Goal: Task Accomplishment & Management: Manage account settings

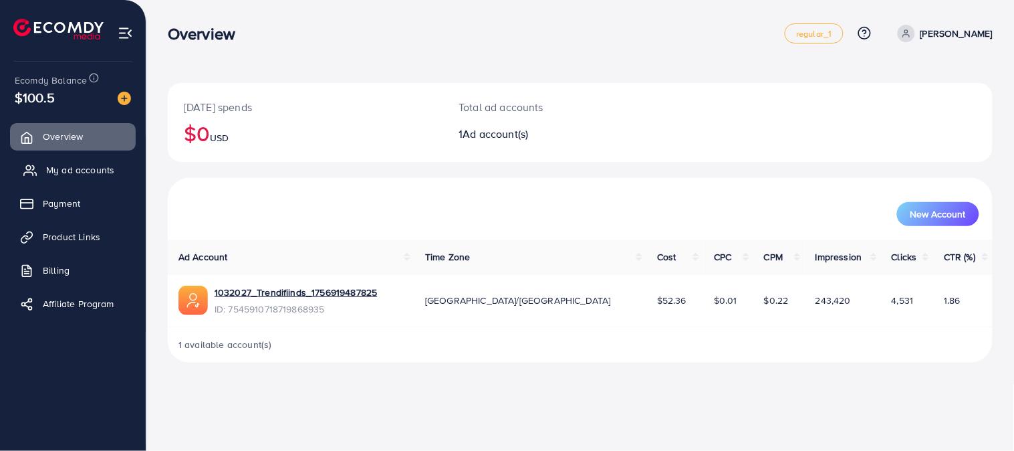
click at [98, 170] on span "My ad accounts" at bounding box center [80, 169] width 68 height 13
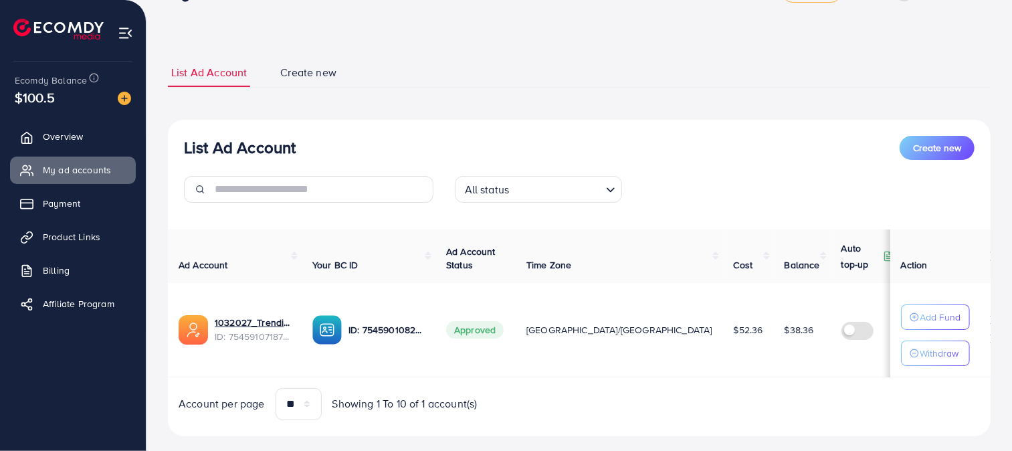
scroll to position [63, 0]
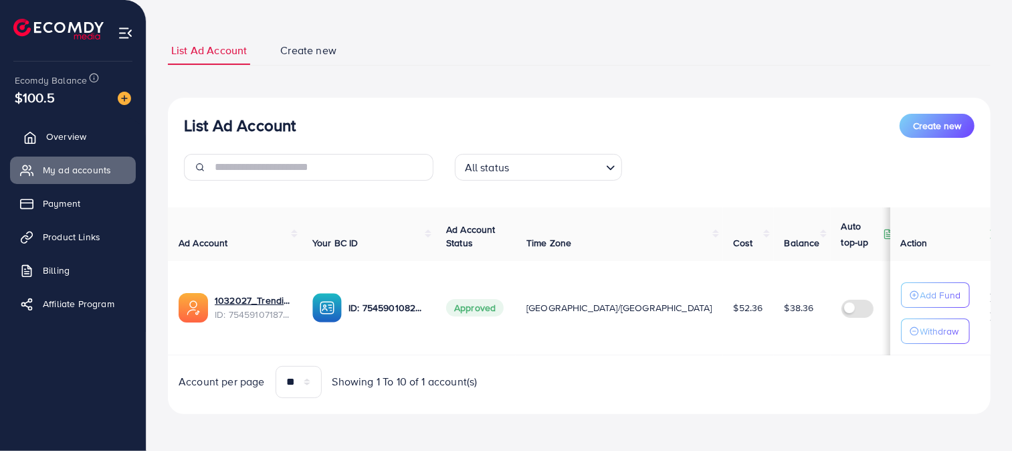
click at [91, 130] on link "Overview" at bounding box center [73, 136] width 126 height 27
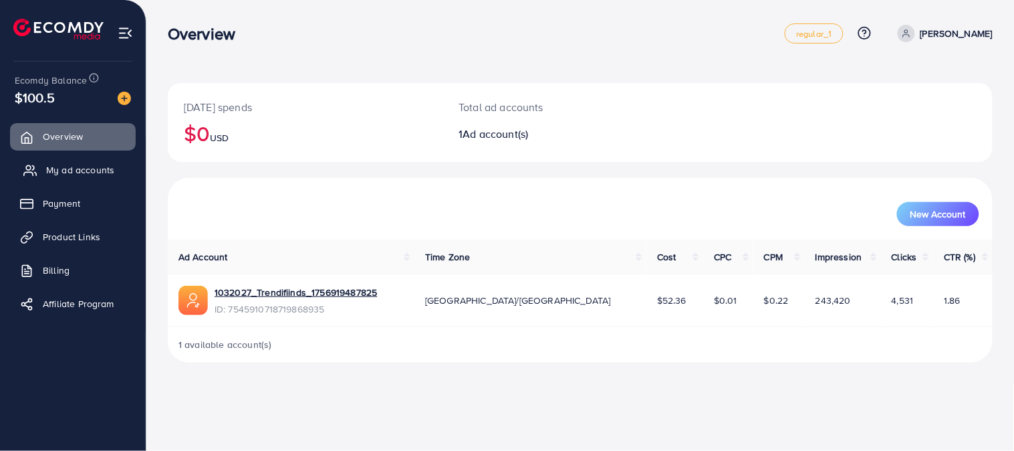
click at [86, 163] on span "My ad accounts" at bounding box center [80, 169] width 68 height 13
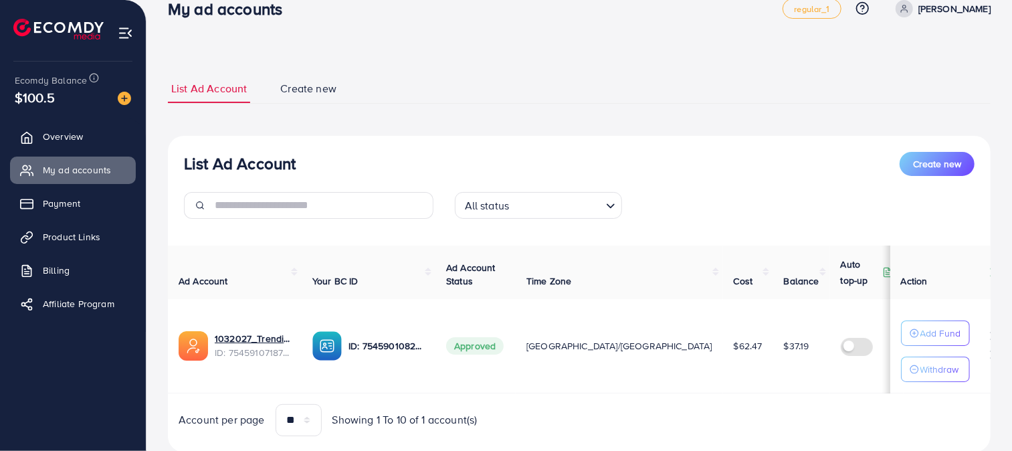
scroll to position [63, 0]
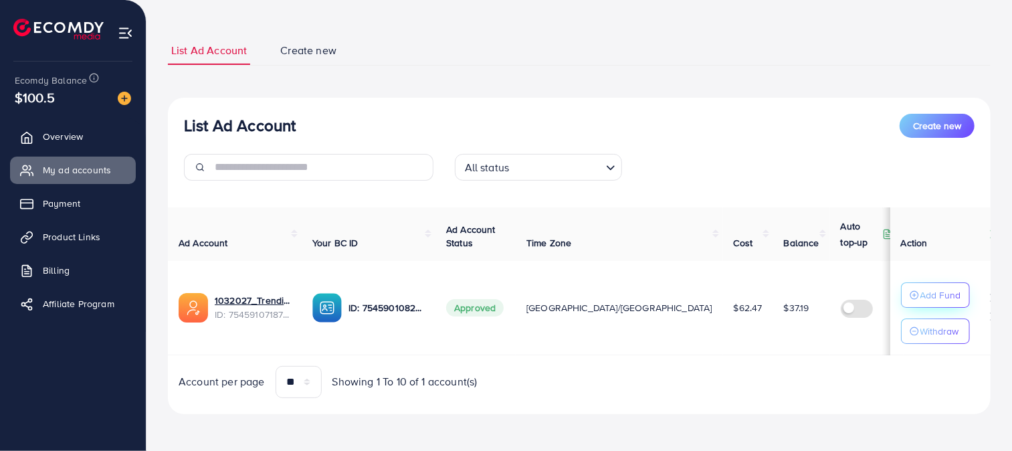
click at [913, 290] on icon "button" at bounding box center [913, 294] width 9 height 9
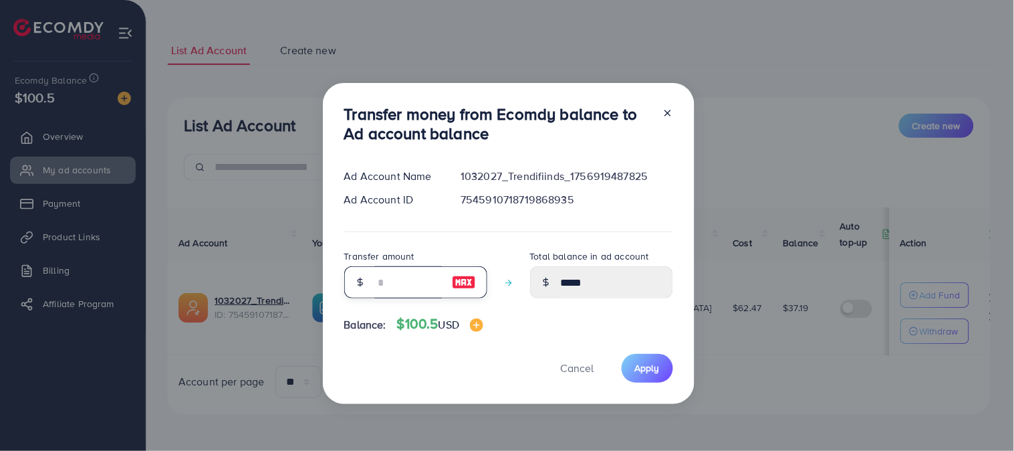
click at [396, 279] on input "number" at bounding box center [408, 282] width 67 height 32
type input "**"
type input "*****"
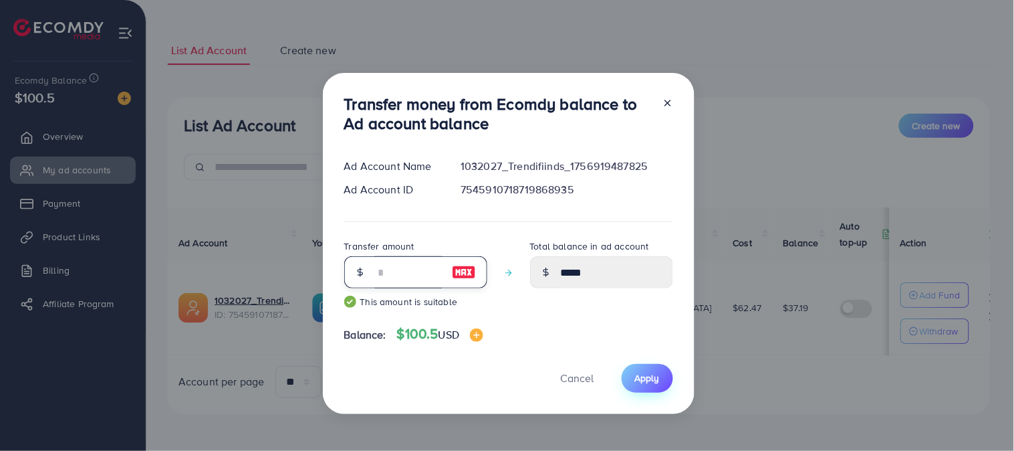
type input "**"
click at [659, 384] on button "Apply" at bounding box center [647, 378] width 51 height 29
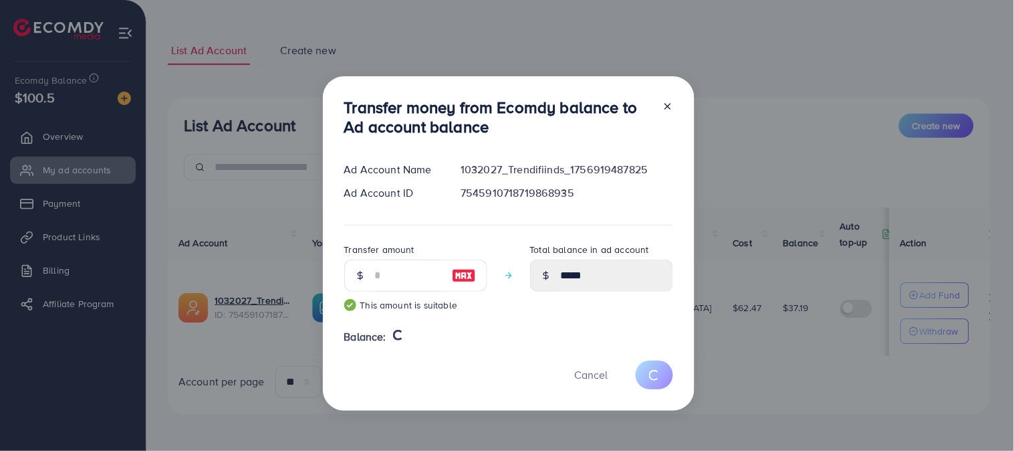
type input "*****"
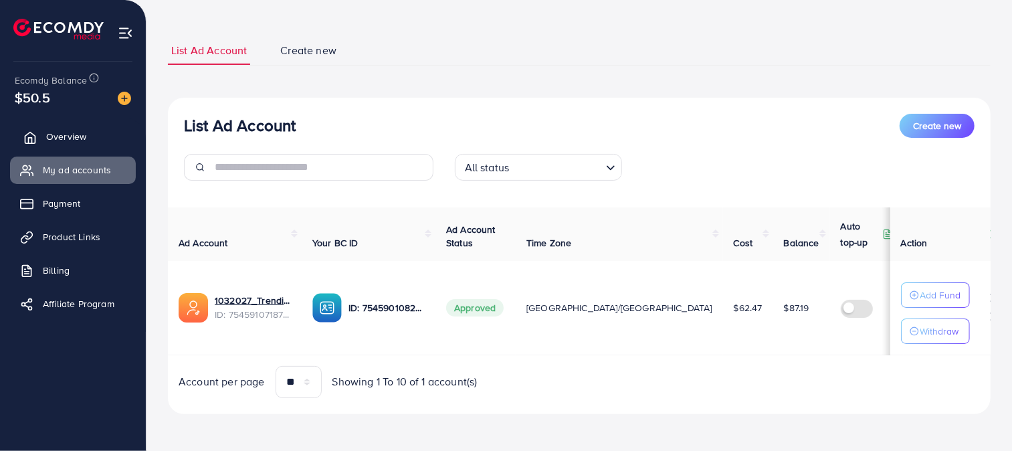
click at [51, 128] on link "Overview" at bounding box center [73, 136] width 126 height 27
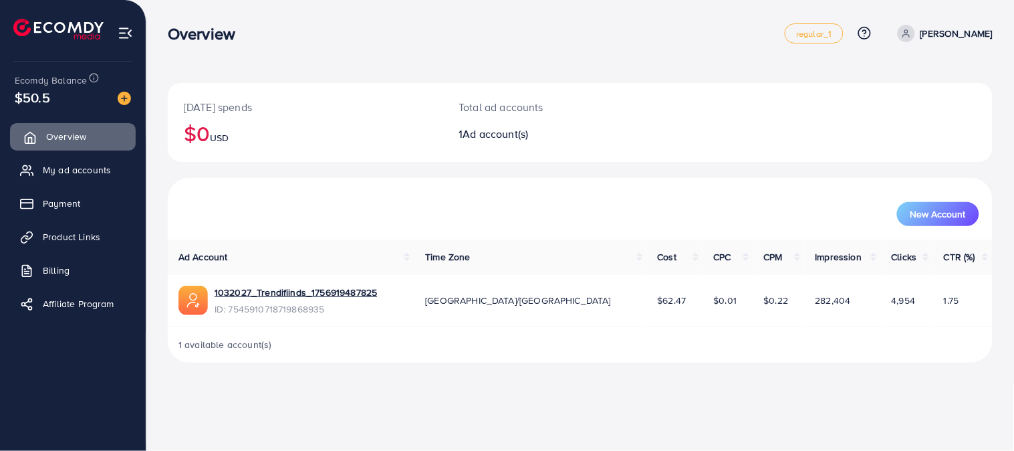
click at [76, 164] on span "My ad accounts" at bounding box center [77, 169] width 68 height 13
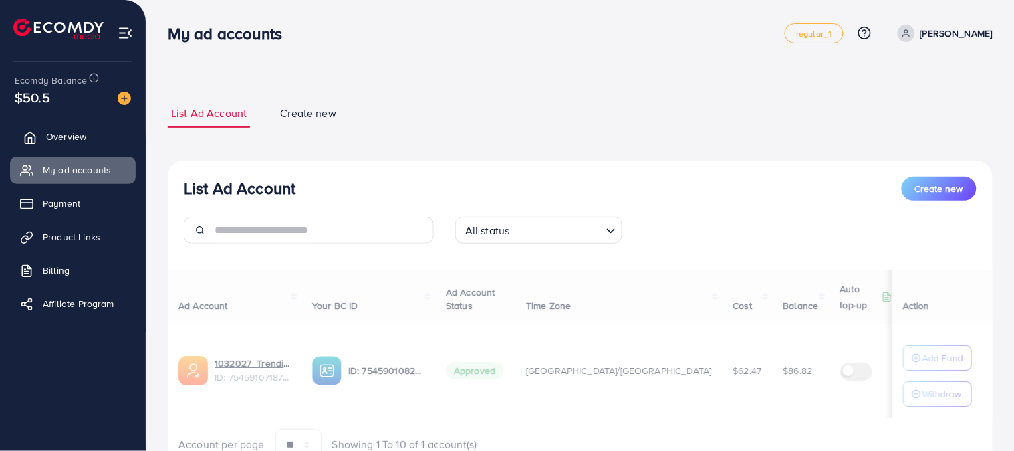
click at [74, 130] on span "Overview" at bounding box center [66, 136] width 40 height 13
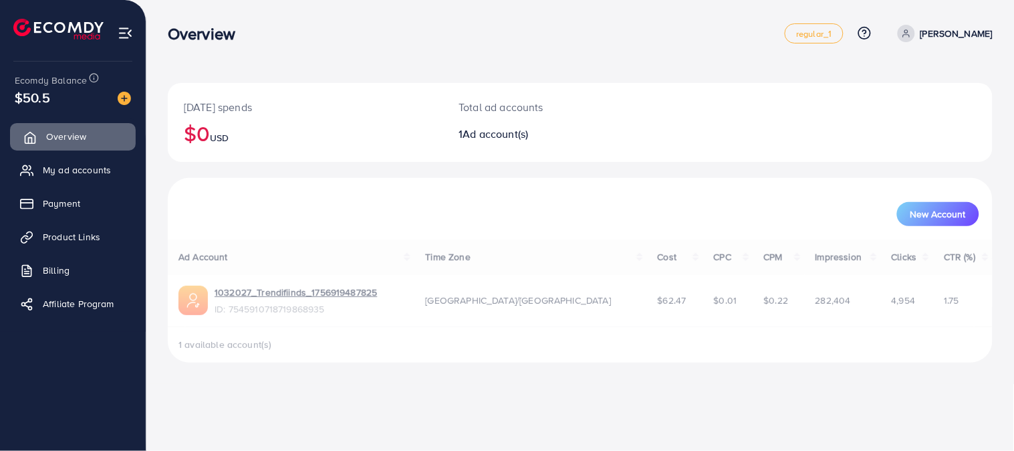
click at [74, 136] on span "Overview" at bounding box center [66, 136] width 40 height 13
click at [76, 139] on span "Overview" at bounding box center [66, 136] width 40 height 13
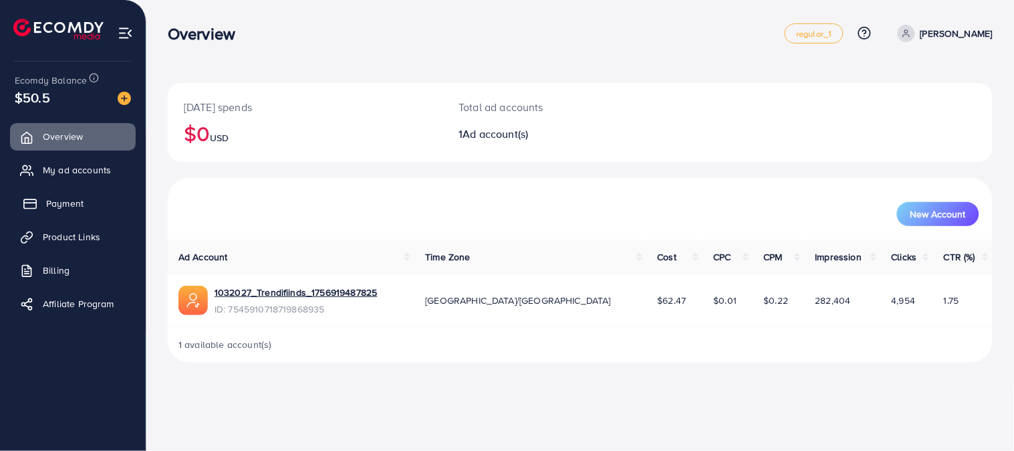
click at [103, 190] on link "Payment" at bounding box center [73, 203] width 126 height 27
click at [101, 182] on link "My ad accounts" at bounding box center [73, 169] width 126 height 27
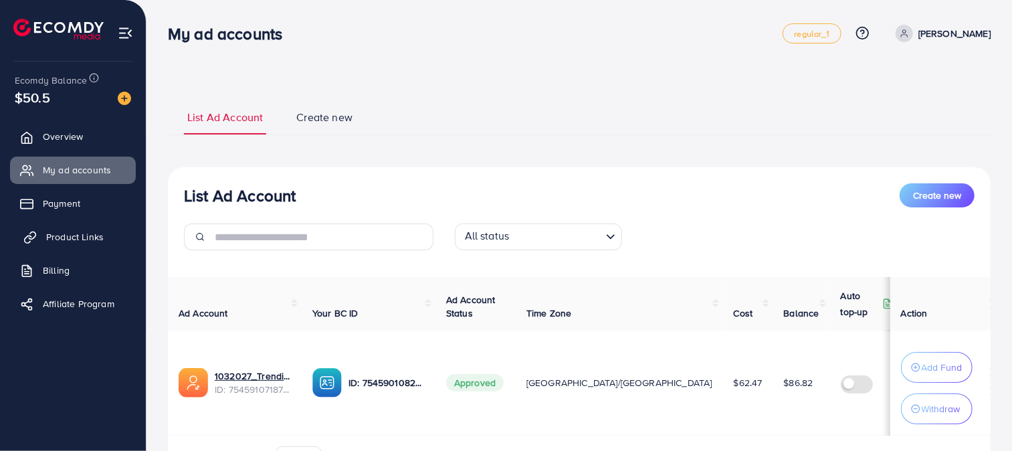
click at [74, 227] on link "Product Links" at bounding box center [73, 236] width 126 height 27
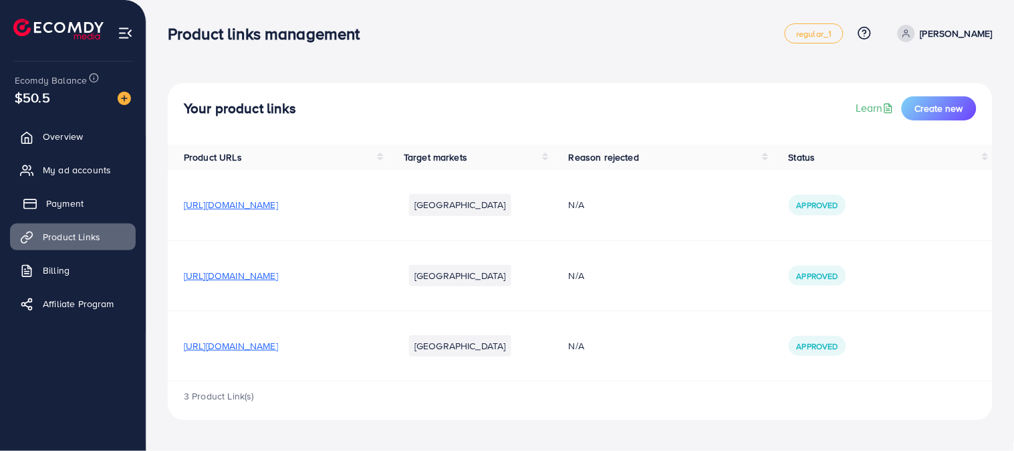
click at [82, 197] on span "Payment" at bounding box center [64, 203] width 37 height 13
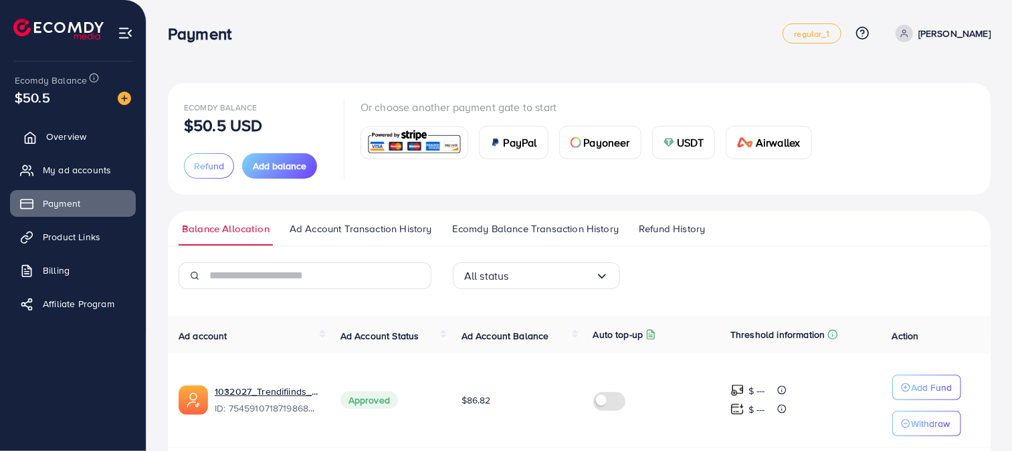
click at [56, 128] on link "Overview" at bounding box center [73, 136] width 126 height 27
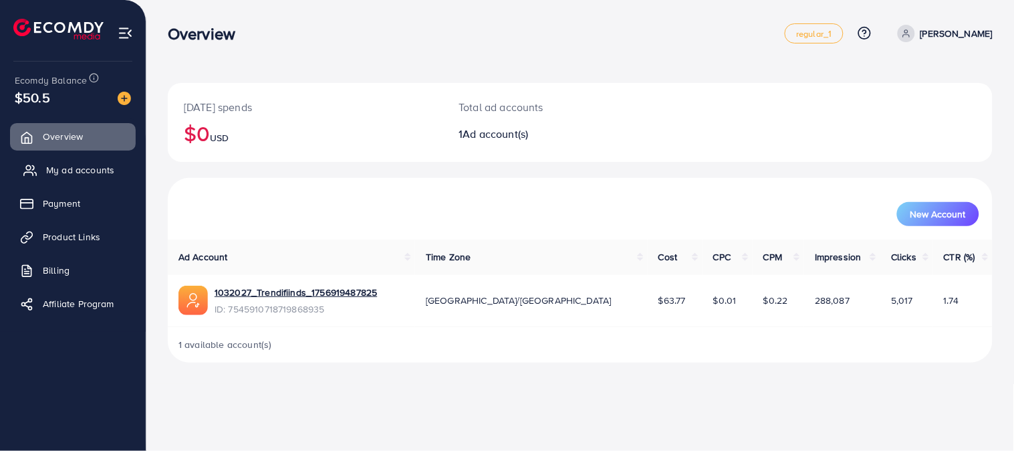
click at [65, 167] on span "My ad accounts" at bounding box center [80, 169] width 68 height 13
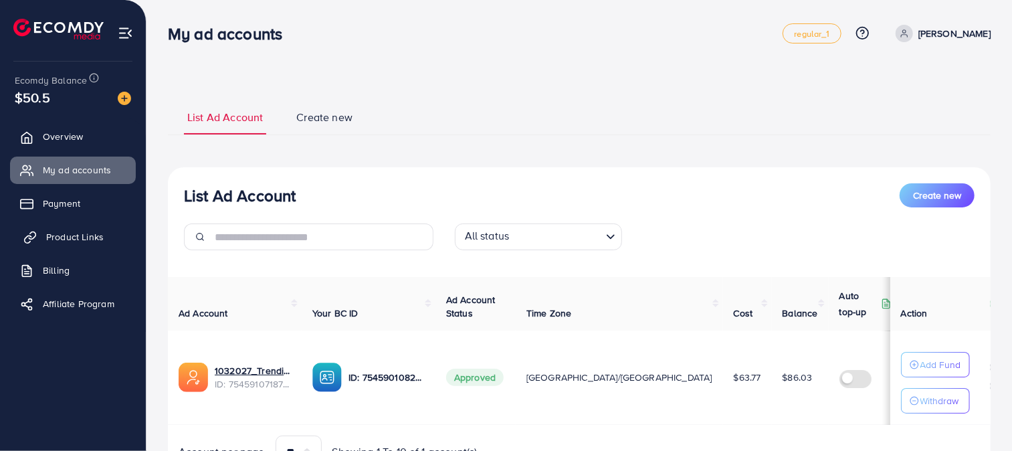
click at [91, 226] on link "Product Links" at bounding box center [73, 236] width 126 height 27
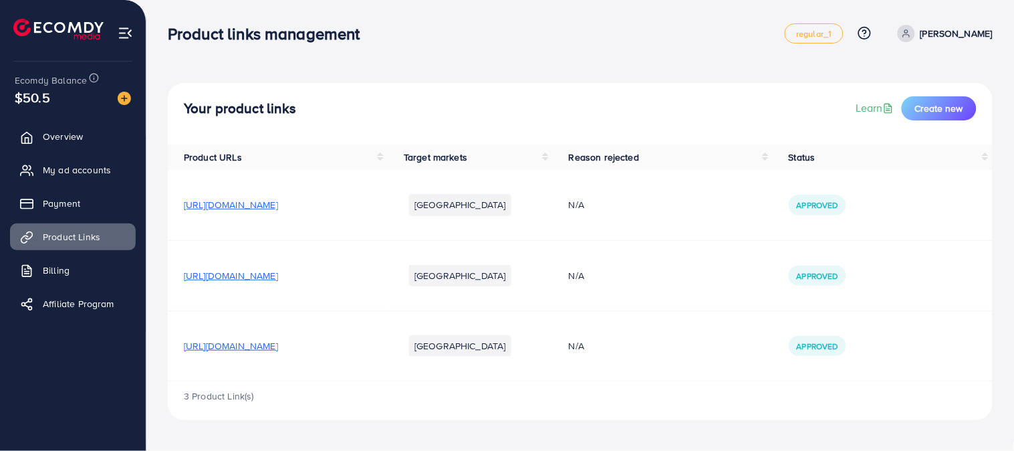
click at [88, 104] on div "$50.5" at bounding box center [73, 97] width 116 height 19
click at [68, 131] on span "Overview" at bounding box center [66, 136] width 40 height 13
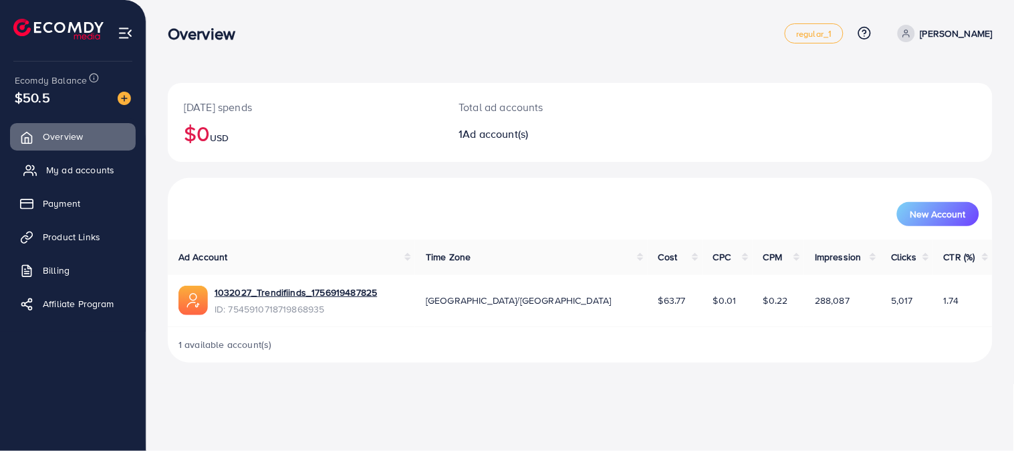
click at [49, 170] on span "My ad accounts" at bounding box center [80, 169] width 68 height 13
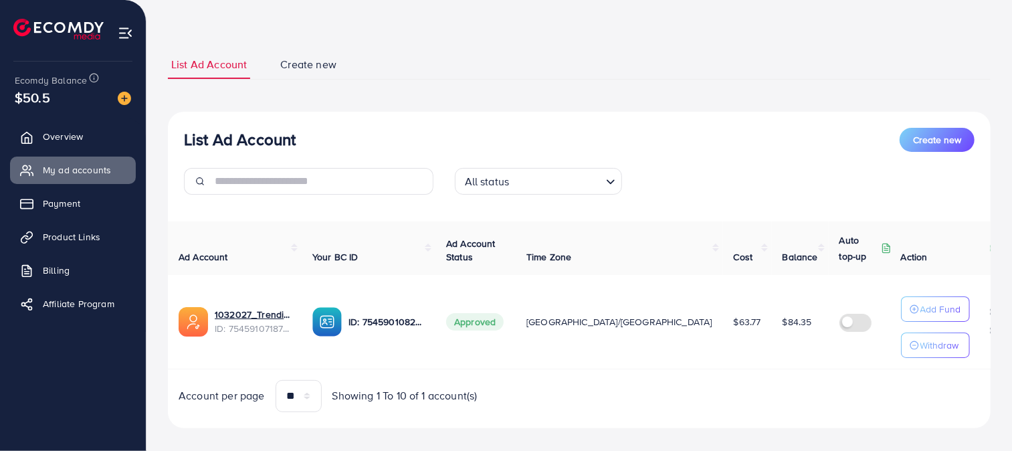
scroll to position [63, 0]
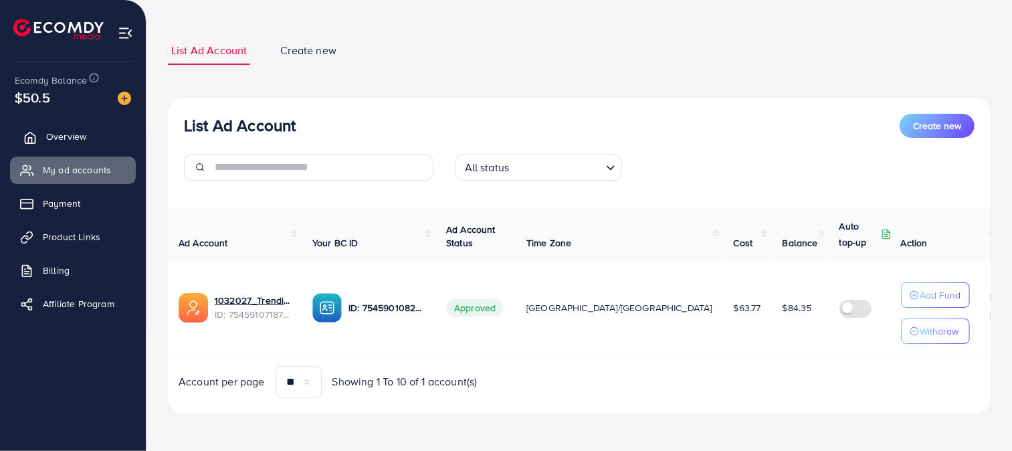
click at [43, 134] on link "Overview" at bounding box center [73, 136] width 126 height 27
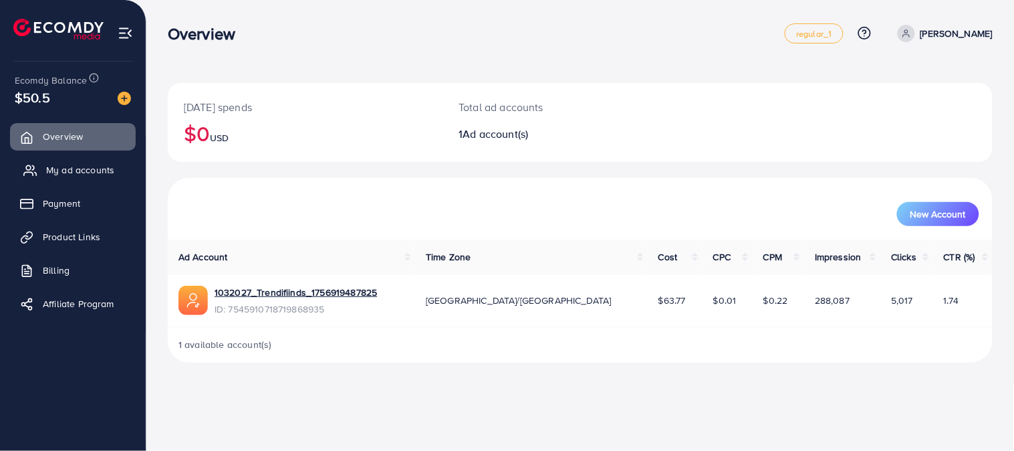
click at [99, 181] on link "My ad accounts" at bounding box center [73, 169] width 126 height 27
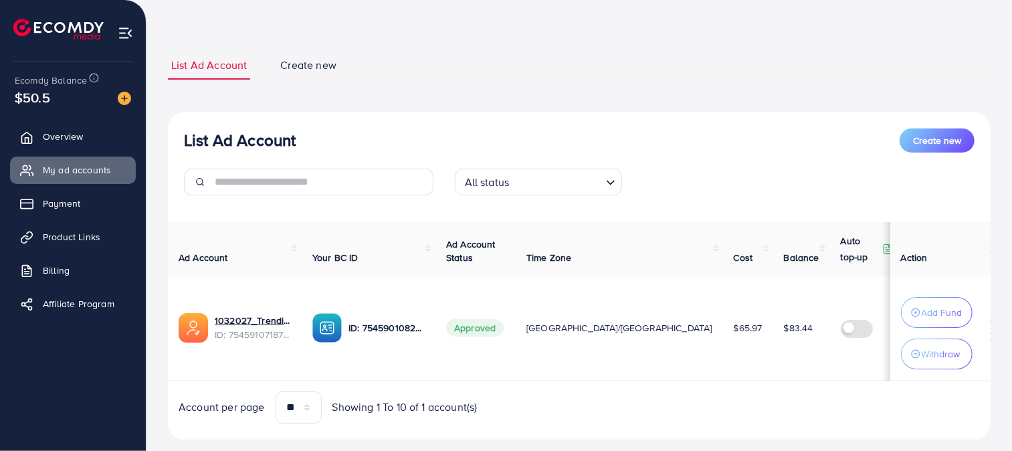
scroll to position [74, 0]
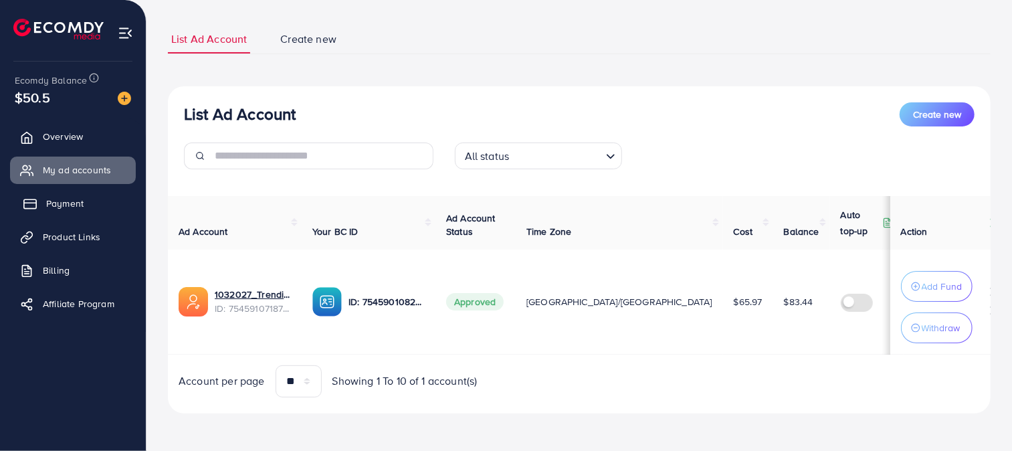
drag, startPoint x: 81, startPoint y: 213, endPoint x: 90, endPoint y: 215, distance: 9.7
click at [82, 213] on link "Payment" at bounding box center [73, 203] width 126 height 27
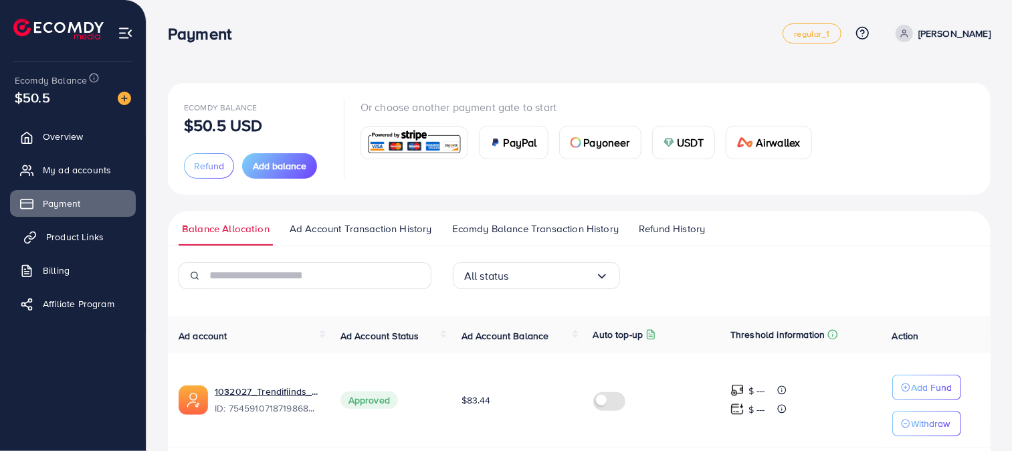
click at [83, 230] on span "Product Links" at bounding box center [74, 236] width 57 height 13
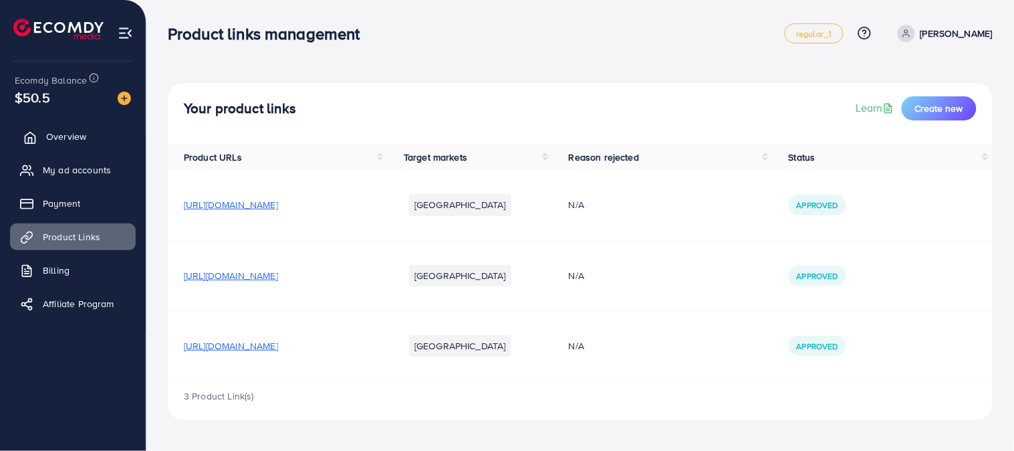
click at [120, 136] on link "Overview" at bounding box center [73, 136] width 126 height 27
